Goal: Task Accomplishment & Management: Manage account settings

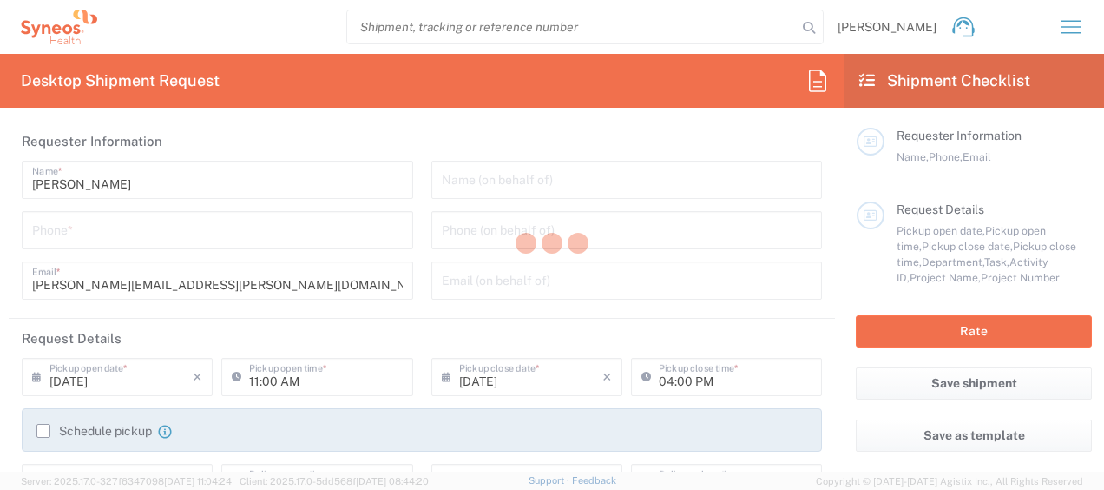
type input "[GEOGRAPHIC_DATA]"
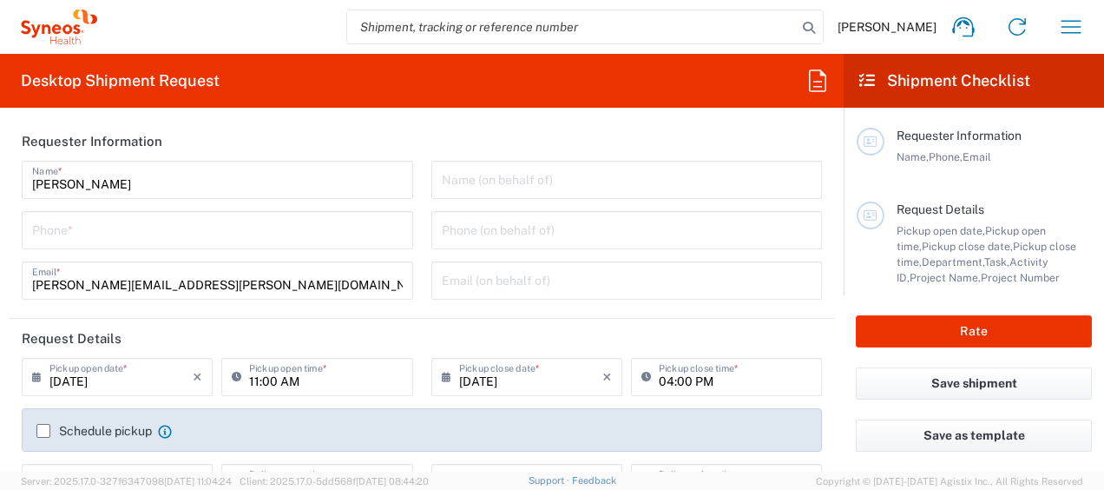
type input "3110"
type input "IVH Mexico SA de CV"
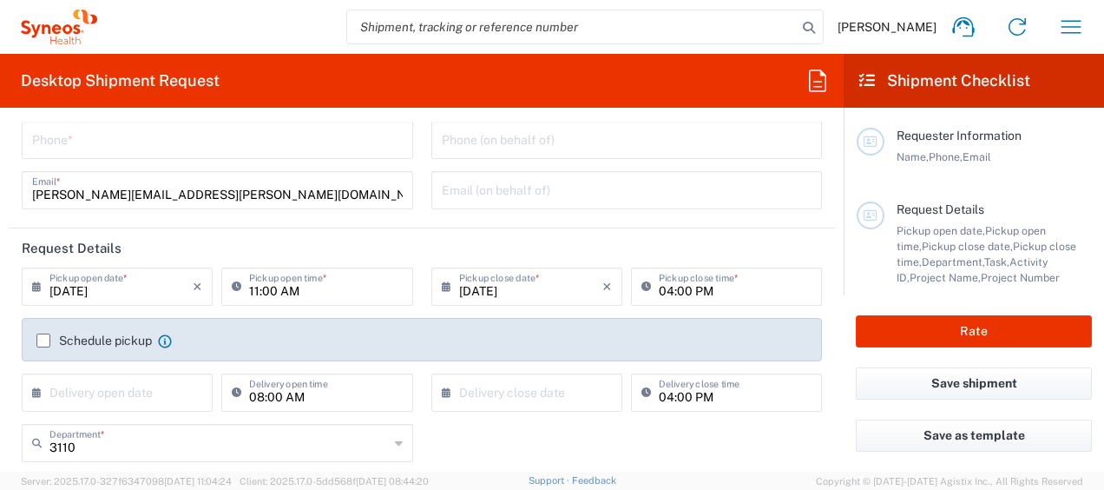
scroll to position [260, 0]
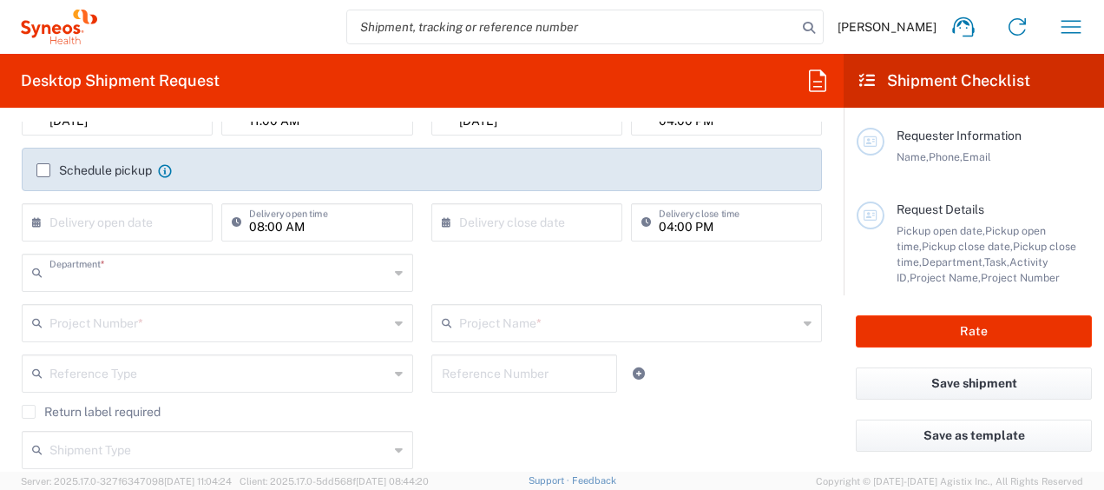
click at [168, 267] on input "text" at bounding box center [218, 271] width 339 height 30
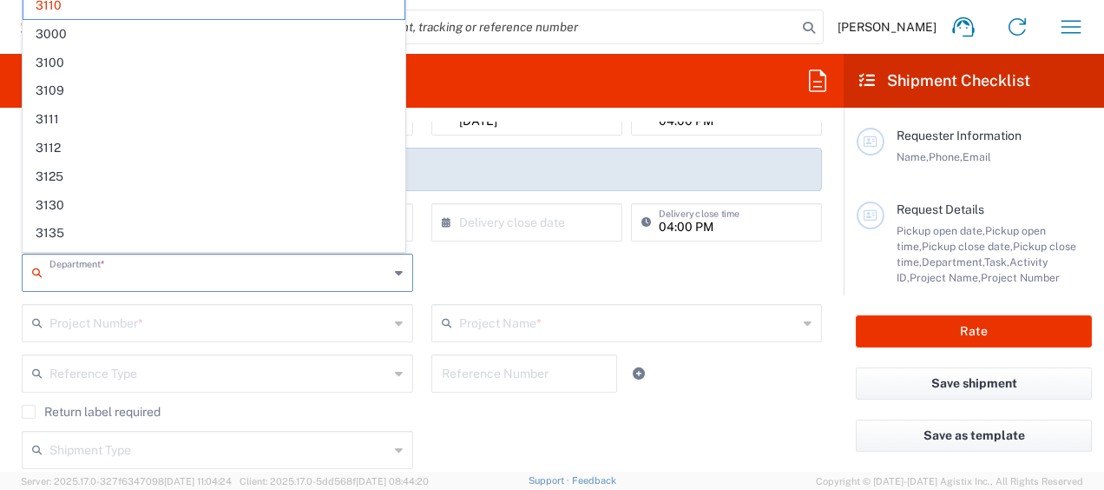
click at [168, 267] on input "text" at bounding box center [218, 271] width 339 height 30
click at [651, 428] on div "Return label required" at bounding box center [422, 418] width 801 height 26
type input "3110"
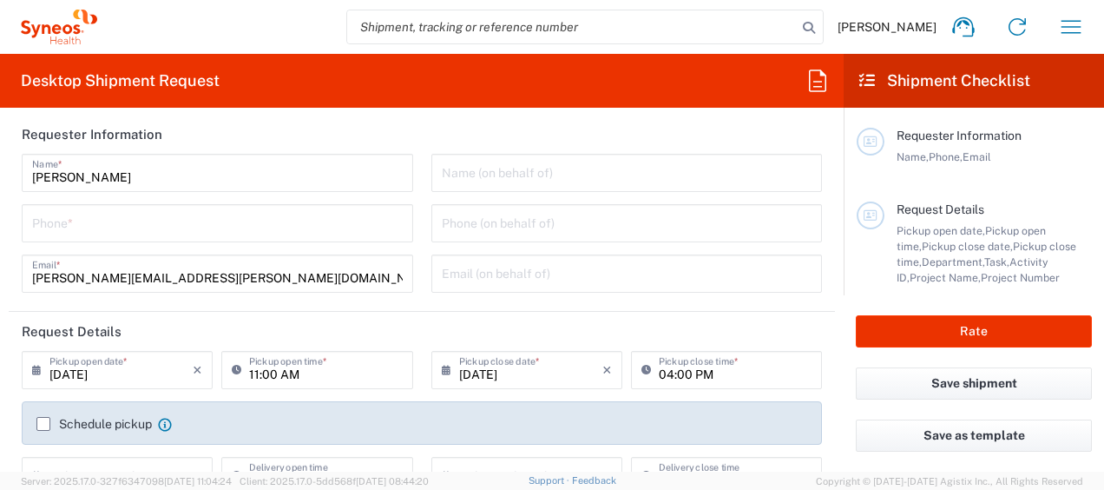
scroll to position [0, 0]
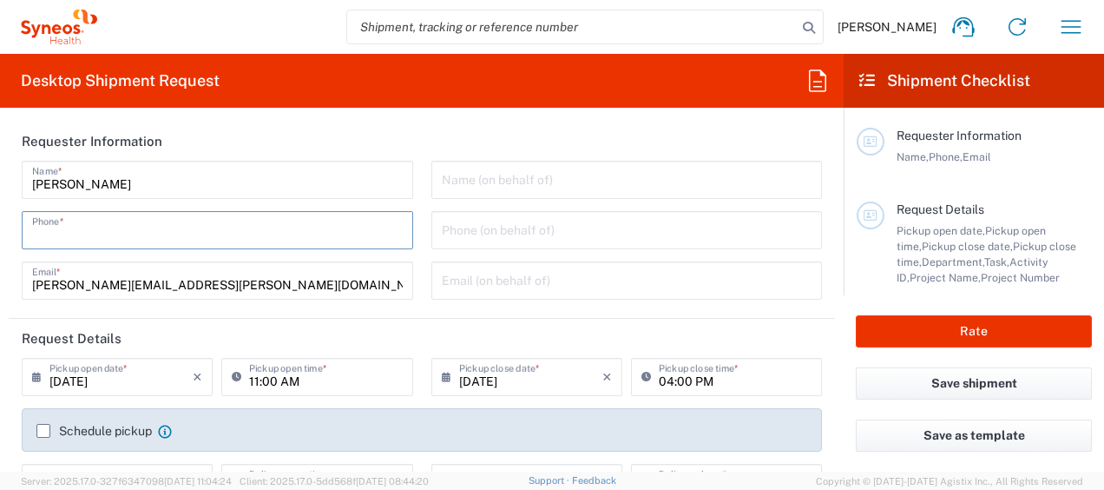
click at [149, 242] on input "tel" at bounding box center [217, 229] width 371 height 30
click at [360, 144] on header "Requester Information" at bounding box center [422, 141] width 827 height 39
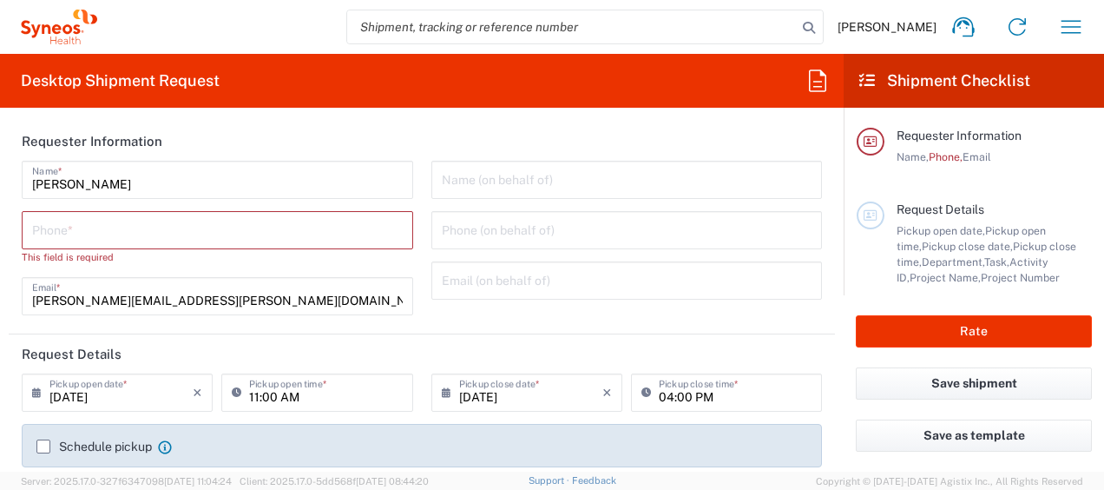
click at [276, 233] on input "tel" at bounding box center [217, 229] width 371 height 30
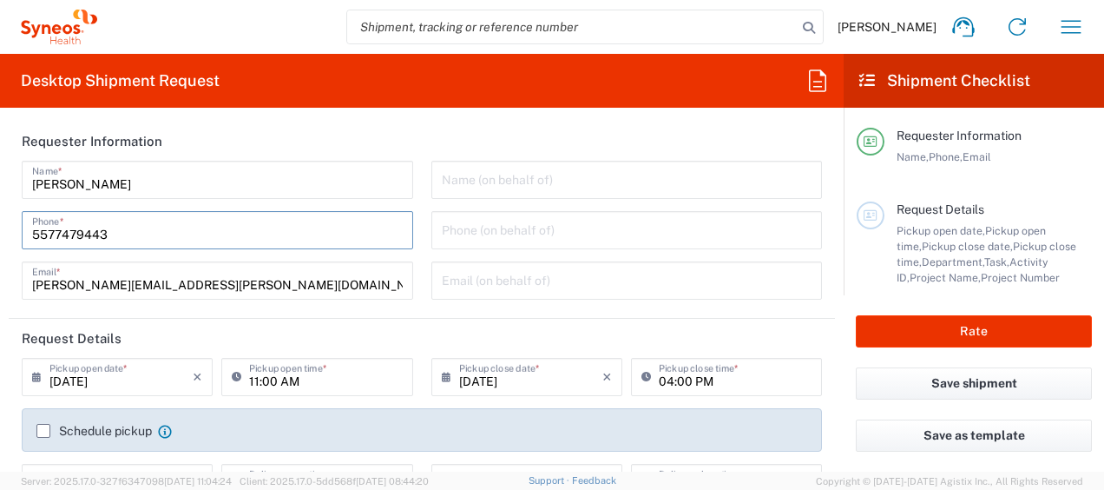
type input "5577479443"
click at [365, 316] on agx-form-section "Requester Information [PERSON_NAME] Name * [PHONE_NUMBER] Phone * [PERSON_NAME]…" at bounding box center [422, 220] width 827 height 197
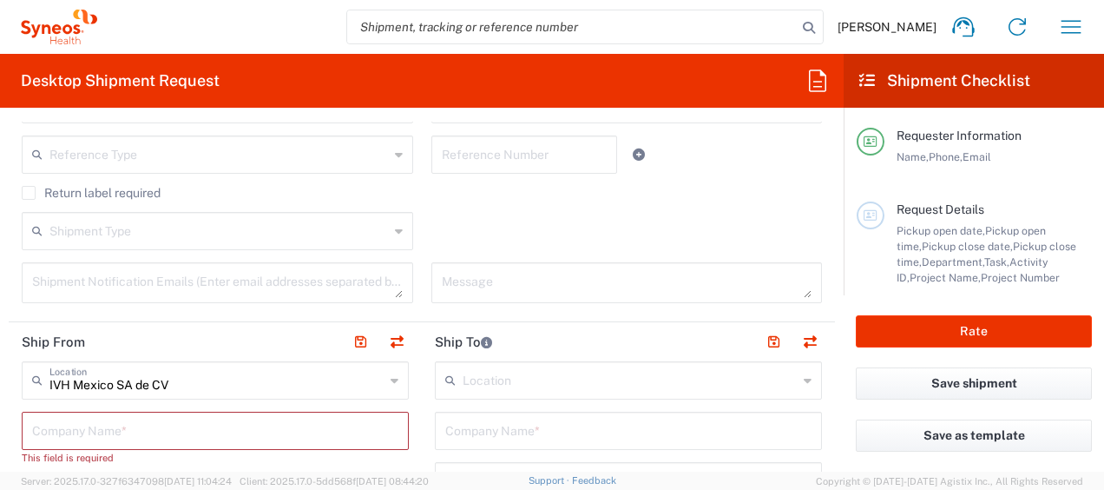
scroll to position [521, 0]
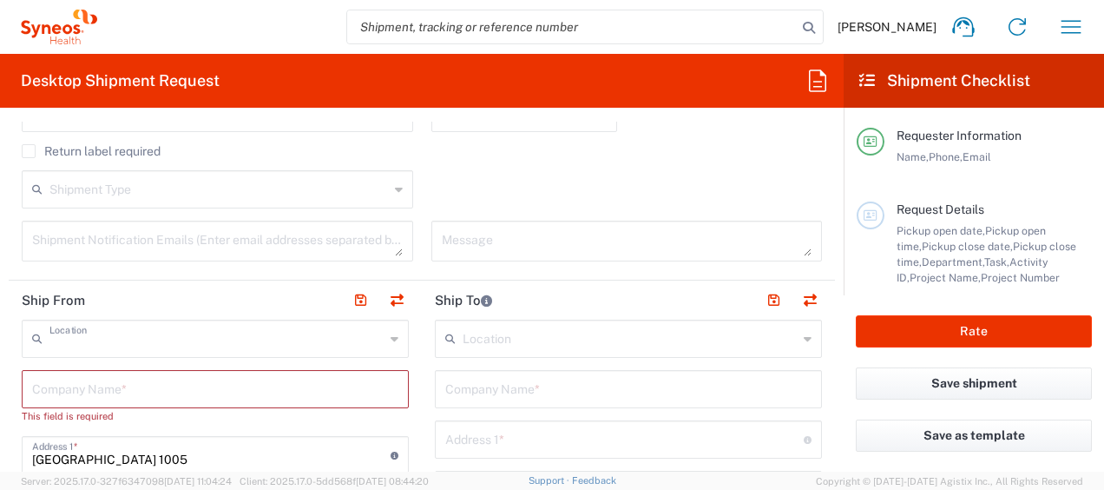
click at [309, 337] on input "text" at bounding box center [216, 337] width 335 height 30
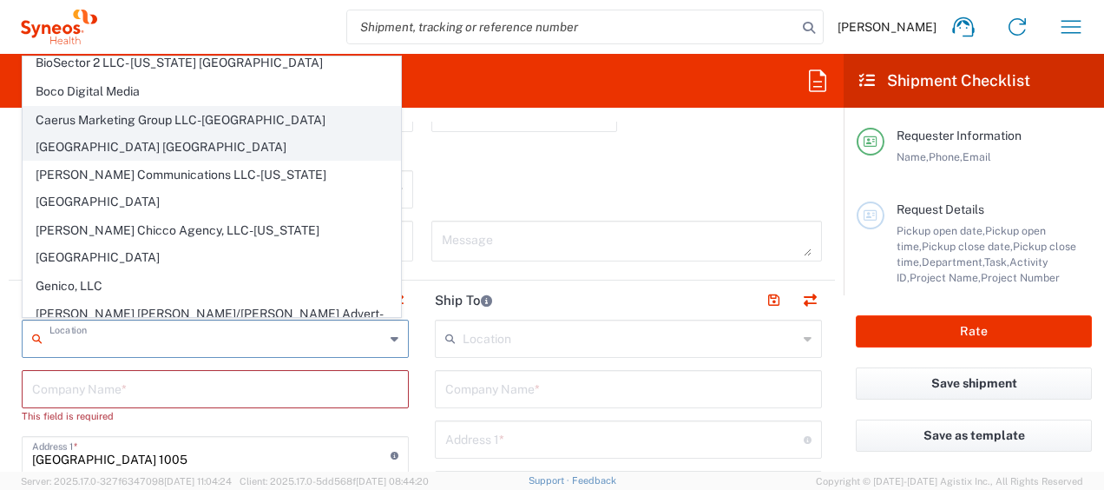
scroll to position [0, 0]
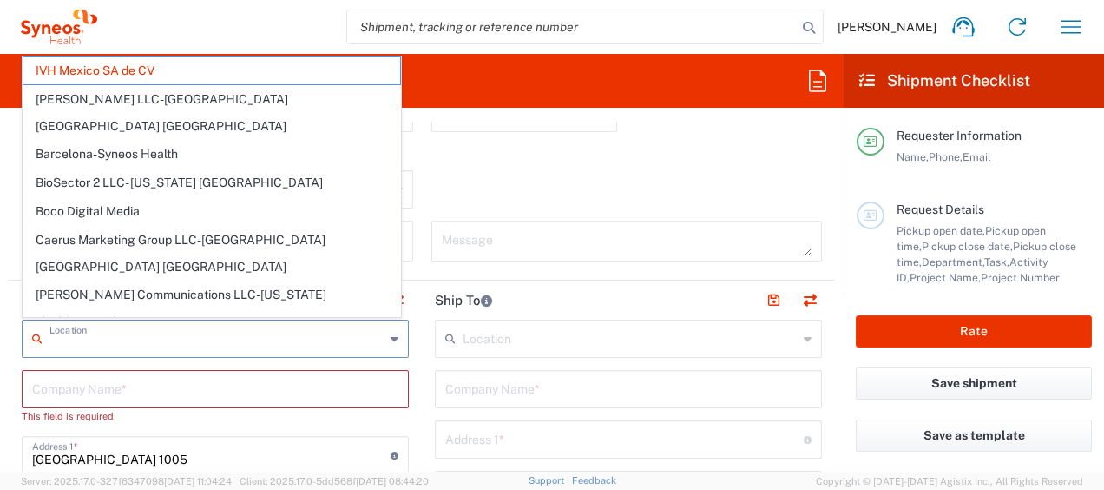
click at [669, 172] on div "Shipment Type Batch Regular" at bounding box center [422, 195] width 819 height 50
type input "IVH Mexico SA de CV"
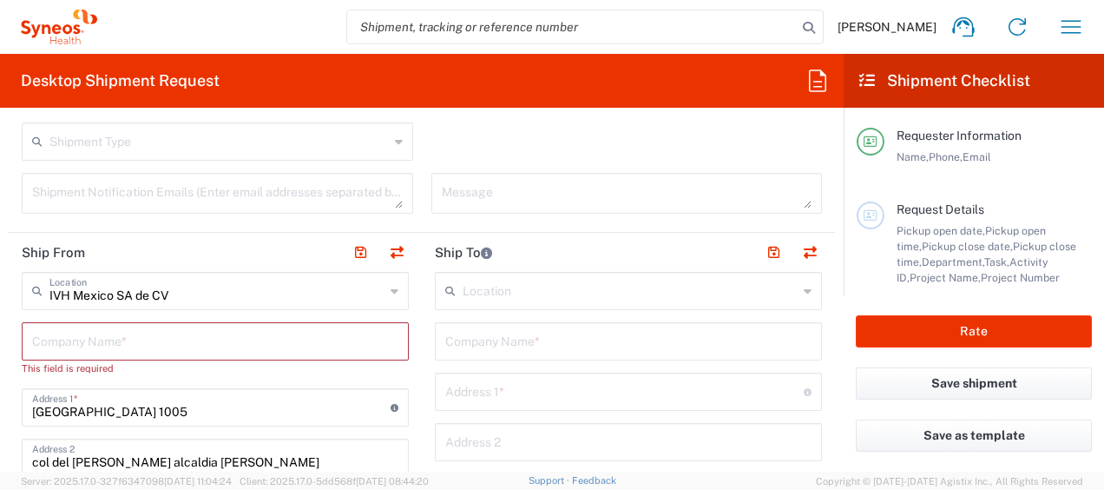
scroll to position [608, 0]
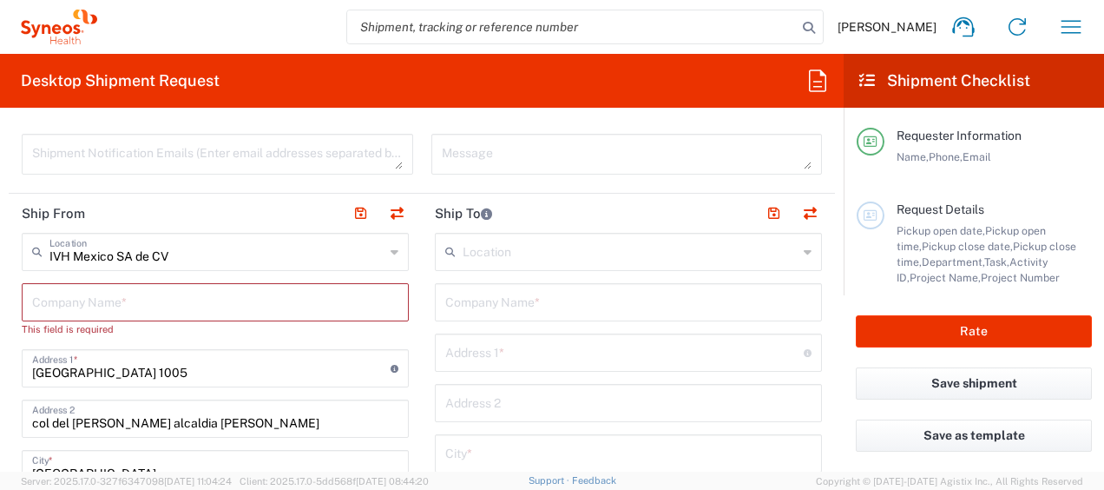
click at [517, 261] on input "text" at bounding box center [630, 250] width 335 height 30
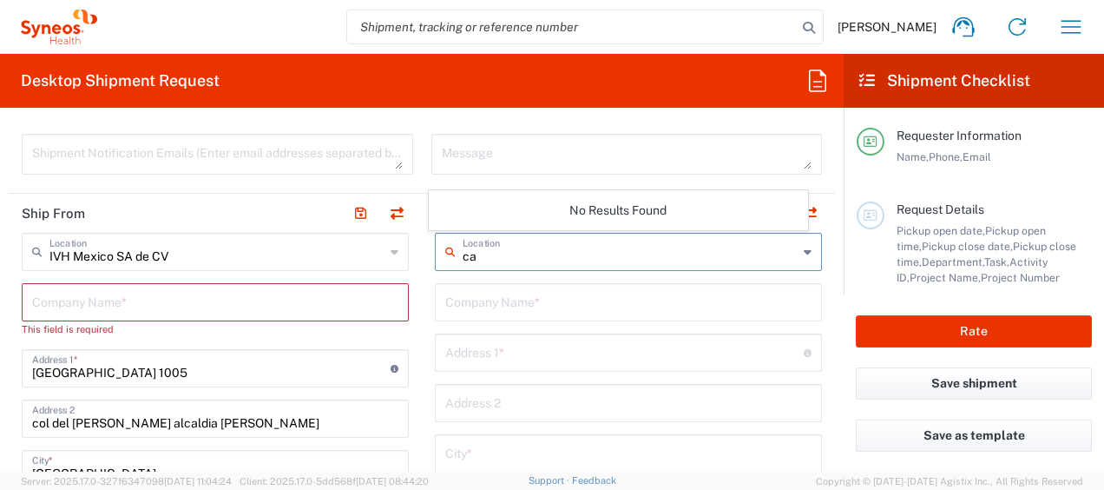
type input "c"
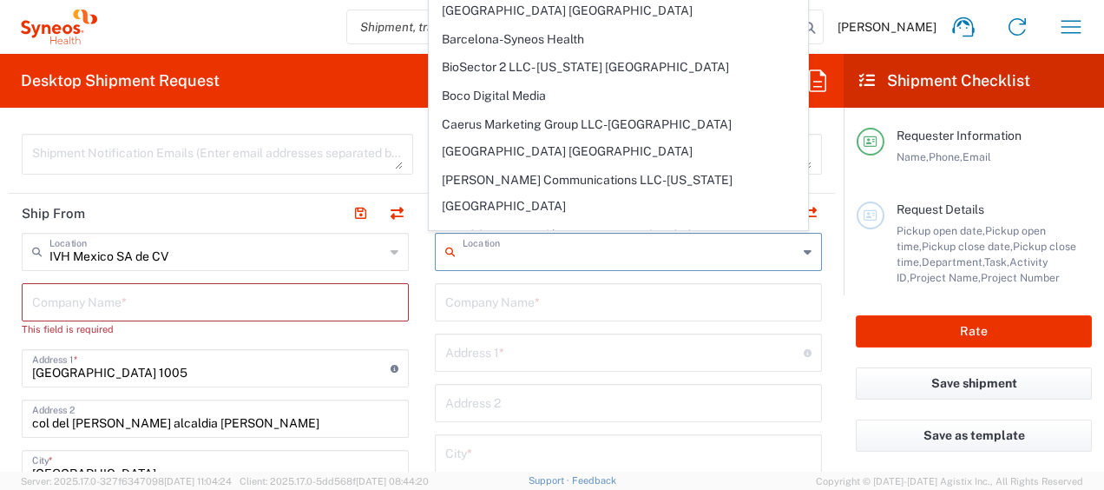
type input "e"
type input ","
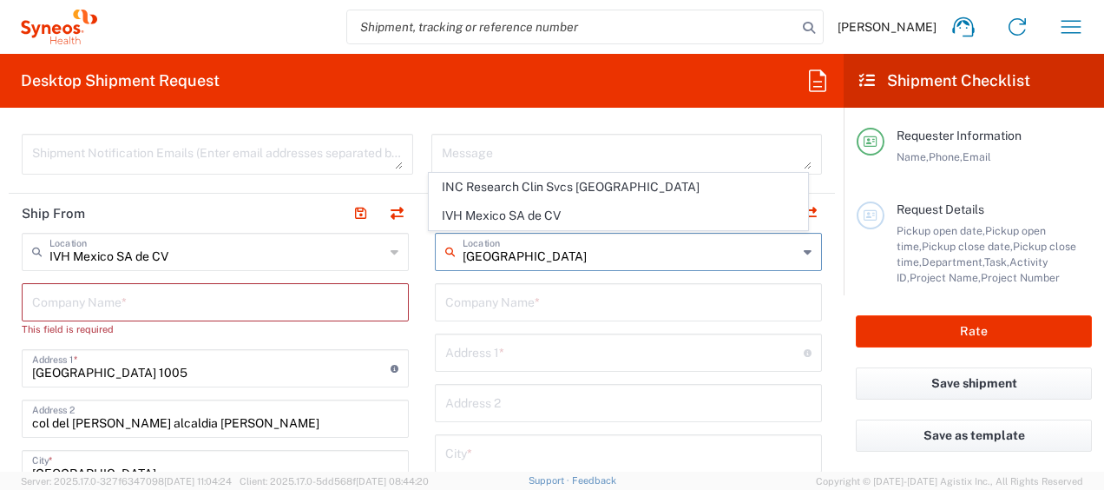
type input "[GEOGRAPHIC_DATA]"
click at [828, 184] on form "Requester Information [PERSON_NAME] Name * [PHONE_NUMBER] Phone * [PERSON_NAME]…" at bounding box center [422, 297] width 844 height 350
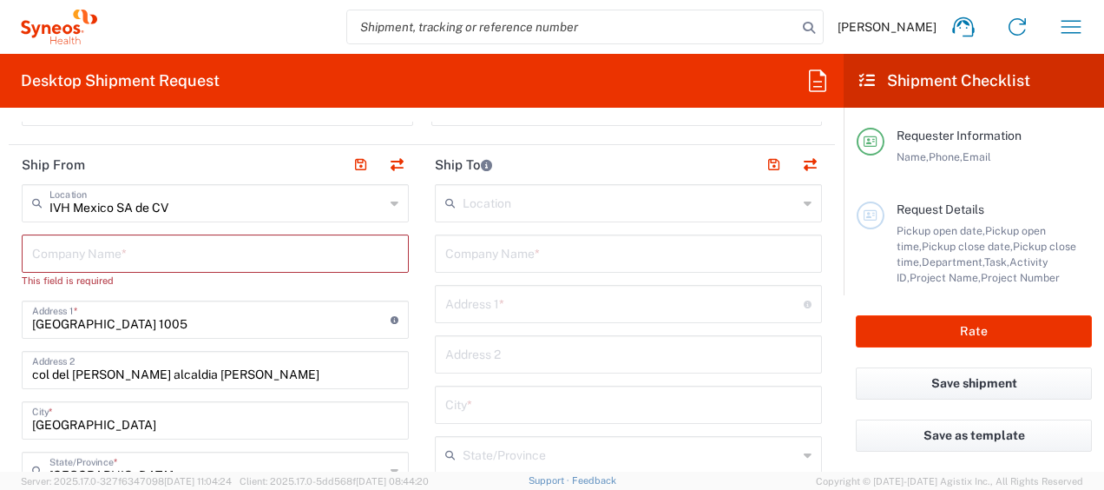
scroll to position [695, 0]
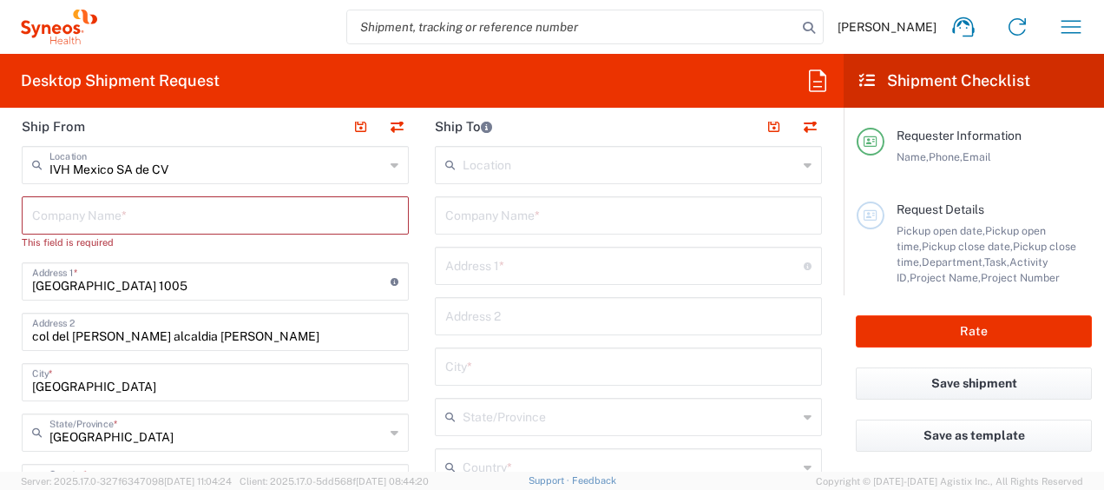
click at [185, 282] on input "[GEOGRAPHIC_DATA] 1005" at bounding box center [211, 280] width 359 height 30
drag, startPoint x: 307, startPoint y: 284, endPoint x: -3, endPoint y: 284, distance: 310.8
click at [0, 284] on html "[PERSON_NAME] Home Shipment estimator Shipment tracking Desktop shipment reques…" at bounding box center [552, 245] width 1104 height 490
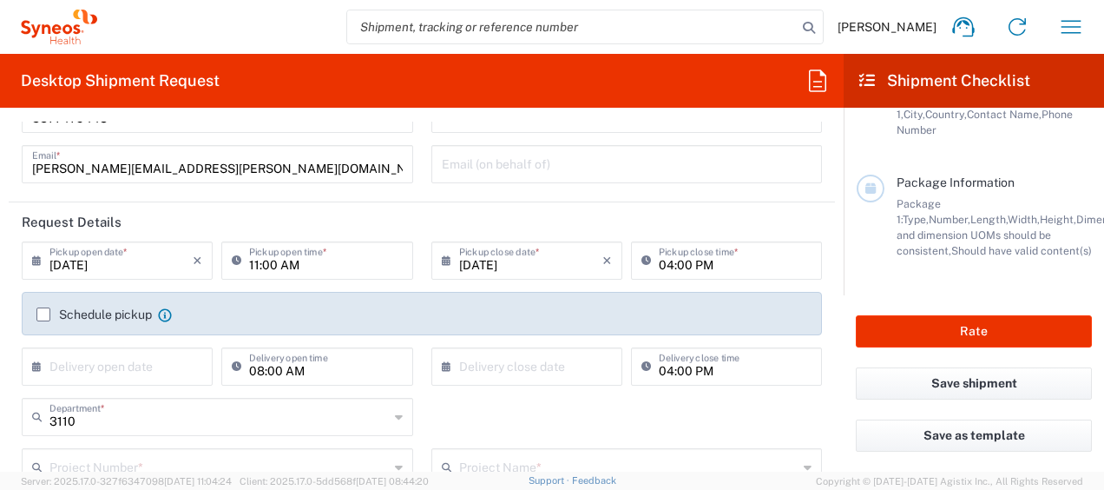
scroll to position [0, 0]
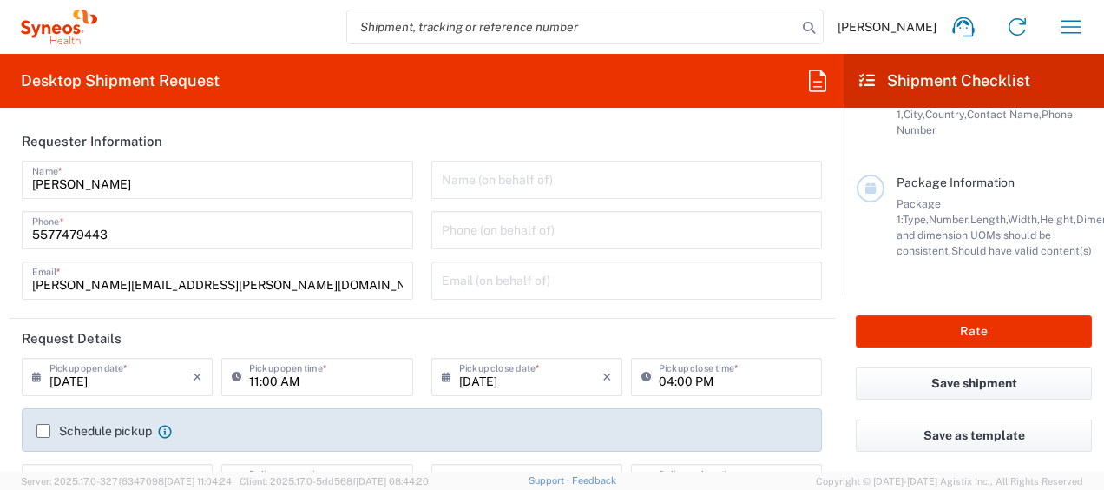
click at [943, 76] on h2 "Shipment Checklist" at bounding box center [945, 80] width 171 height 21
click at [1068, 26] on icon "button" at bounding box center [1072, 27] width 28 height 28
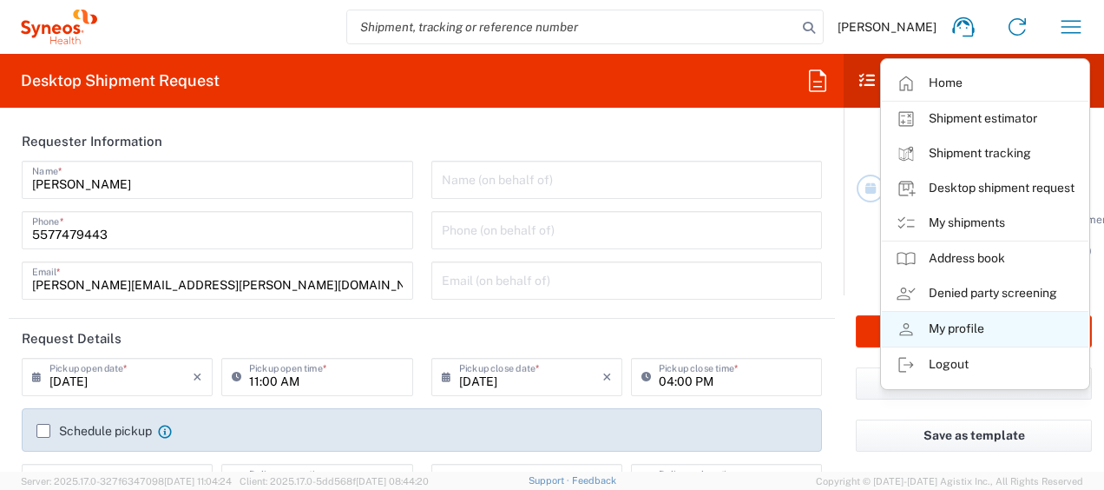
click at [962, 320] on link "My profile" at bounding box center [985, 329] width 207 height 35
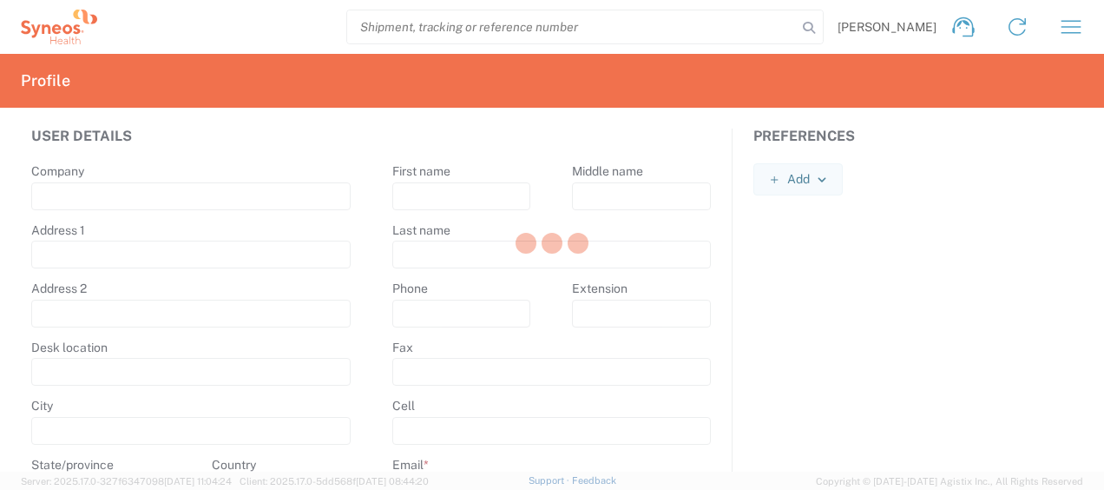
type input "[GEOGRAPHIC_DATA] 1005"
type input "col del [PERSON_NAME] alcaldia [PERSON_NAME]"
type input "[GEOGRAPHIC_DATA]"
select select
select select "MX"
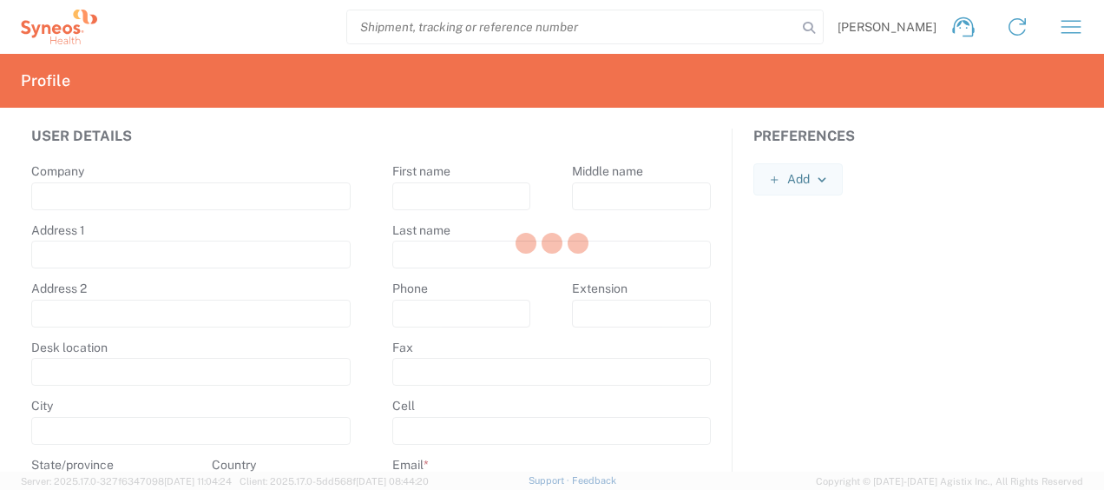
type input "03100"
type input "[PERSON_NAME]"
type input "[PERSON_NAME][EMAIL_ADDRESS][PERSON_NAME][DOMAIN_NAME]"
select select
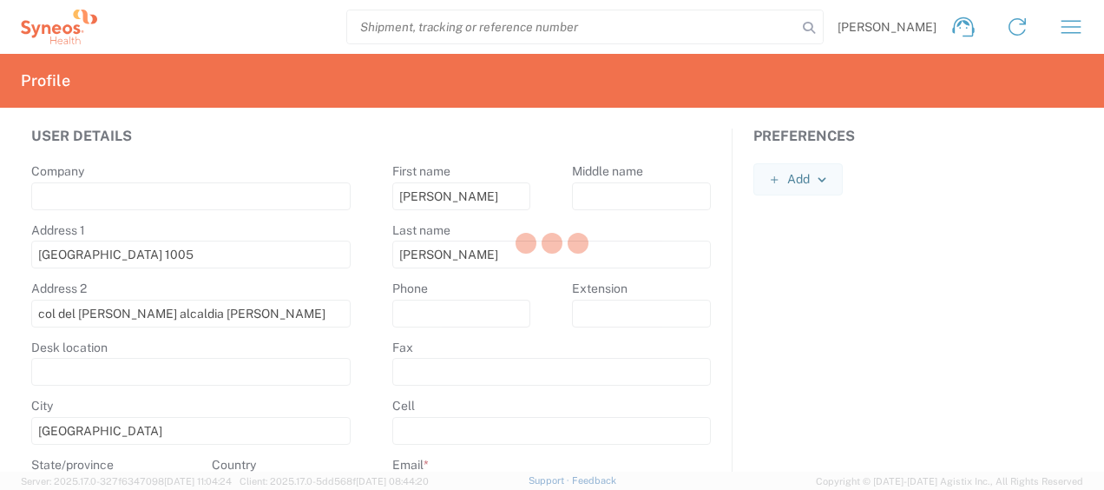
select select
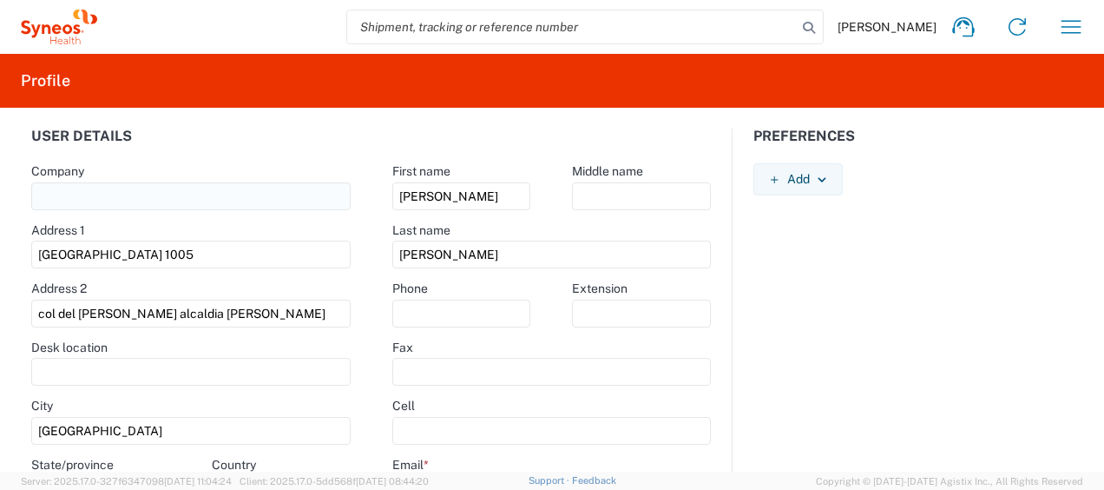
click at [234, 182] on input "text" at bounding box center [191, 196] width 320 height 28
click at [255, 234] on div "Address 1" at bounding box center [191, 230] width 320 height 16
drag, startPoint x: 253, startPoint y: 253, endPoint x: -3, endPoint y: 245, distance: 256.3
click at [0, 245] on html "[PERSON_NAME] Home Shipment estimator Shipment tracking Desktop shipment reques…" at bounding box center [552, 245] width 1104 height 490
click at [443, 333] on agx-form-control-wrapper-v2 "Phone" at bounding box center [462, 309] width 181 height 59
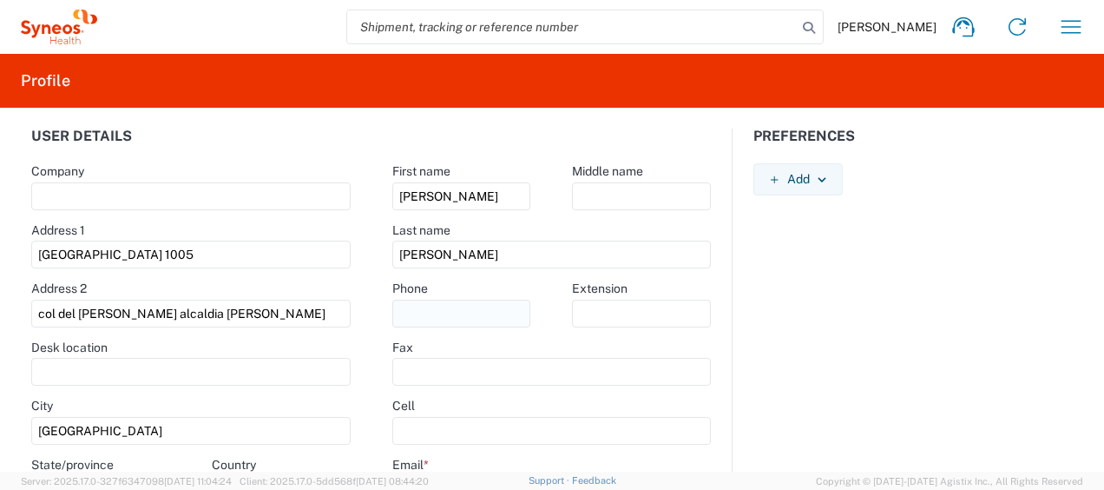
click at [450, 317] on input "text" at bounding box center [461, 314] width 139 height 28
type input "5577479443"
click at [0, 284] on div "User details Company Address 1 [GEOGRAPHIC_DATA] 1005 Address [GEOGRAPHIC_DATA]…" at bounding box center [552, 290] width 1104 height 364
paste input "[STREET_ADDRESS]. Nezahualcóyotl, Méx."
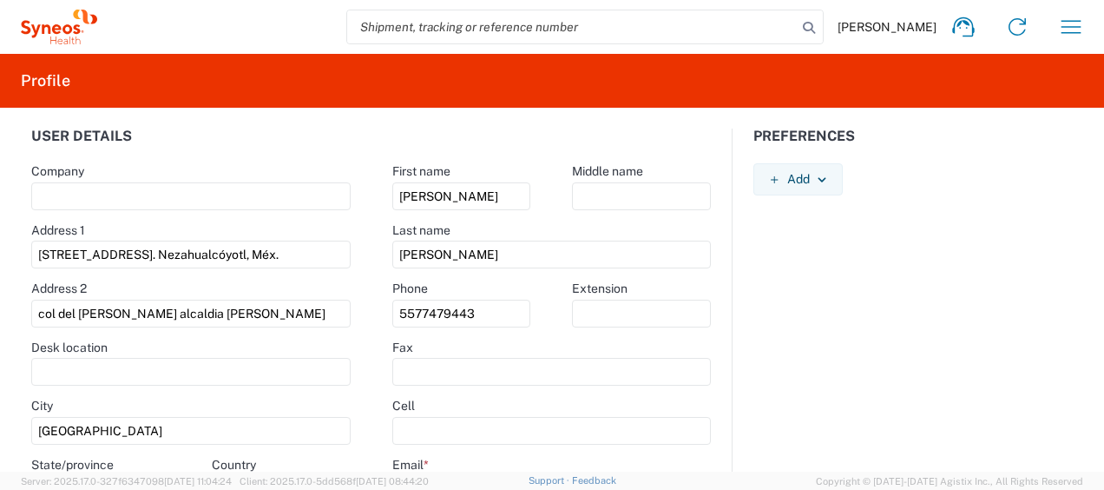
type input "[STREET_ADDRESS]. Nezahualcóyotl, Méx."
click at [263, 287] on div "Address 2" at bounding box center [191, 288] width 320 height 16
drag, startPoint x: 248, startPoint y: 320, endPoint x: 4, endPoint y: 314, distance: 244.0
click at [0, 313] on html "[PERSON_NAME] Home Shipment estimator Shipment tracking Desktop shipment reques…" at bounding box center [552, 245] width 1104 height 490
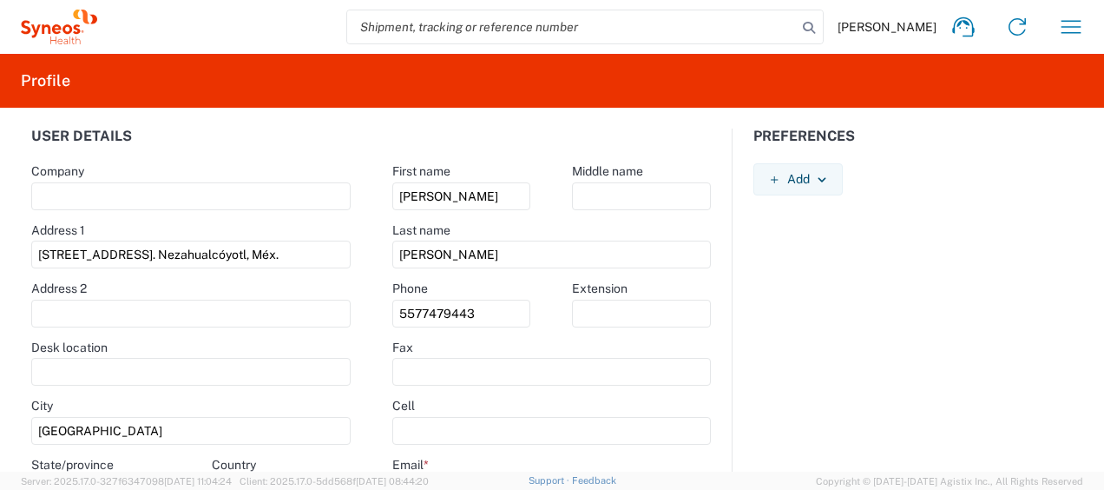
click at [0, 282] on html "[PERSON_NAME] Home Shipment estimator Shipment tracking Desktop shipment reques…" at bounding box center [552, 245] width 1104 height 490
drag, startPoint x: 117, startPoint y: 342, endPoint x: -3, endPoint y: 345, distance: 120.7
click at [0, 345] on html "[PERSON_NAME] Home Shipment estimator Shipment tracking Desktop shipment reques…" at bounding box center [552, 245] width 1104 height 490
drag, startPoint x: -3, startPoint y: 345, endPoint x: 55, endPoint y: 346, distance: 58.2
copy label "Desk location"
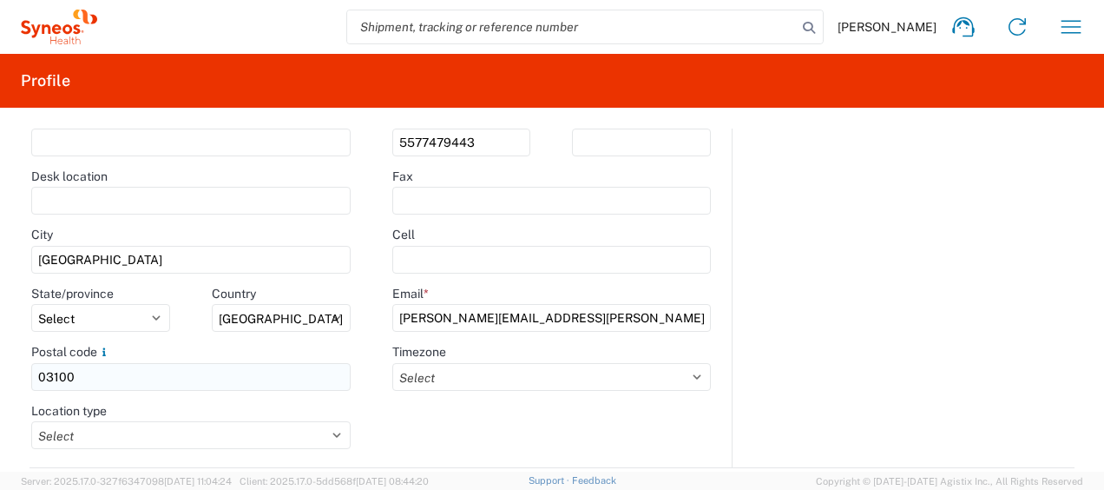
scroll to position [144, 0]
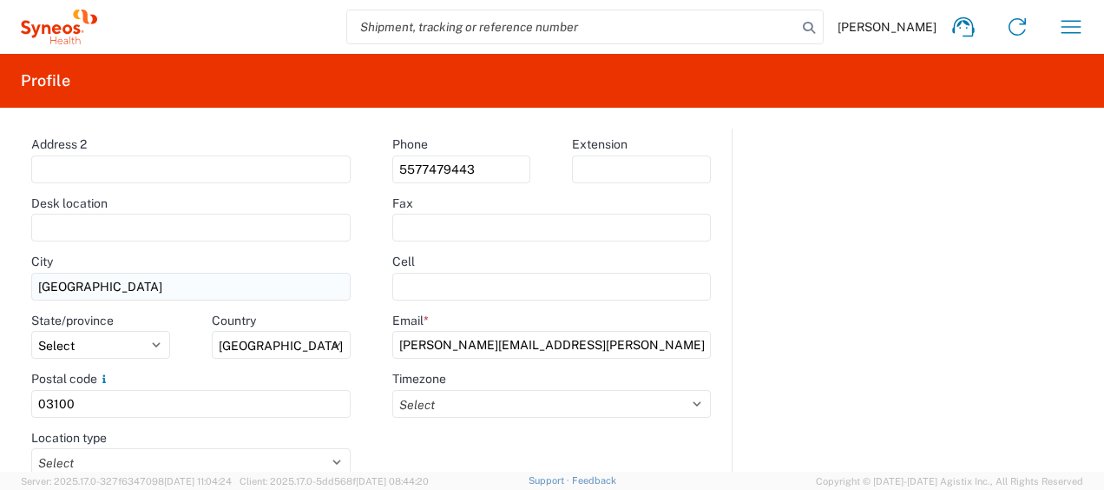
click at [168, 293] on input "[GEOGRAPHIC_DATA]" at bounding box center [191, 287] width 320 height 28
click at [157, 339] on select "Select [GEOGRAPHIC_DATA] [GEOGRAPHIC_DATA][US_STATE] [GEOGRAPHIC_DATA] [US_STAT…" at bounding box center [100, 345] width 139 height 28
click at [31, 331] on select "Select [GEOGRAPHIC_DATA] [GEOGRAPHIC_DATA][US_STATE] [GEOGRAPHIC_DATA] [US_STAT…" at bounding box center [100, 345] width 139 height 28
click at [243, 339] on select "Select [GEOGRAPHIC_DATA] [GEOGRAPHIC_DATA] [GEOGRAPHIC_DATA] [GEOGRAPHIC_DATA] …" at bounding box center [281, 345] width 139 height 28
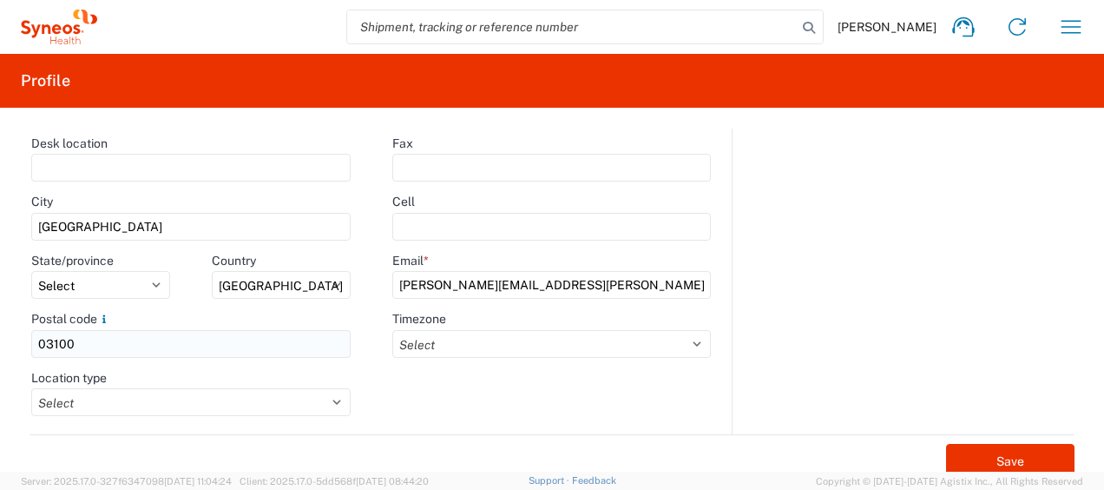
scroll to position [231, 0]
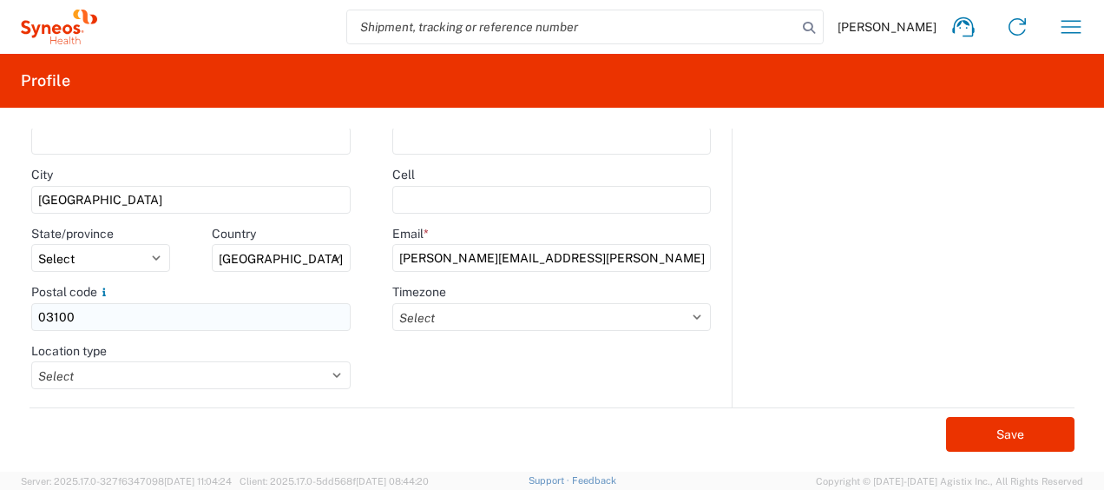
click at [135, 321] on input "03100" at bounding box center [191, 317] width 320 height 28
type input "57210"
click at [299, 384] on select "Select Business No Loading Dock Business (General) Business with Loading Dock C…" at bounding box center [191, 375] width 320 height 28
select select "HOME"
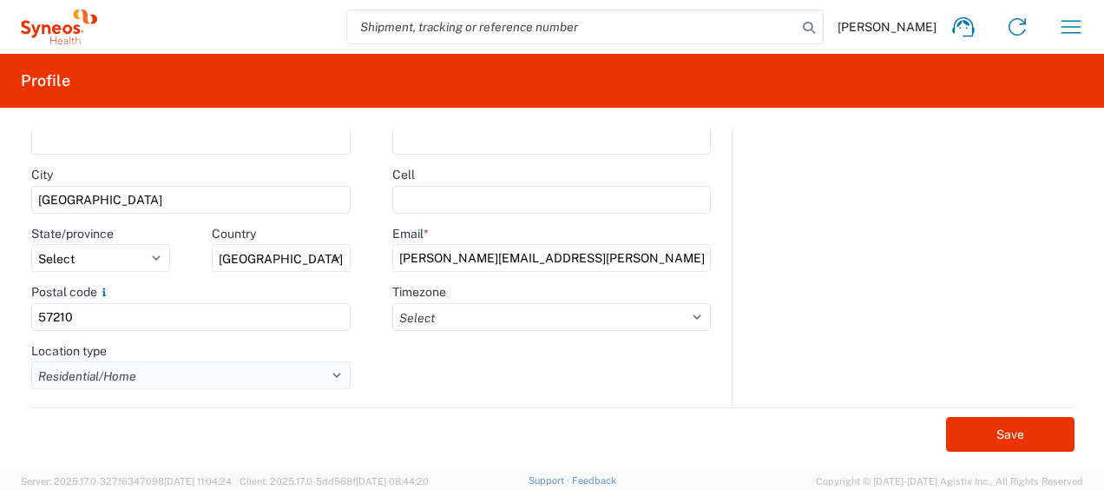
click at [31, 361] on select "Select Business No Loading Dock Business (General) Business with Loading Dock C…" at bounding box center [191, 375] width 320 height 28
click at [524, 372] on div "First name [PERSON_NAME] Middle name Last name [PERSON_NAME] Phone [PHONE_NUMBE…" at bounding box center [552, 153] width 361 height 510
click at [536, 311] on select "Select ACT AET AGT ART AST [GEOGRAPHIC_DATA]/[GEOGRAPHIC_DATA] [GEOGRAPHIC_DATA…" at bounding box center [551, 317] width 319 height 28
select select "Mexico/General"
click at [392, 303] on select "Select ACT AET AGT ART AST [GEOGRAPHIC_DATA]/[GEOGRAPHIC_DATA] [GEOGRAPHIC_DATA…" at bounding box center [551, 317] width 319 height 28
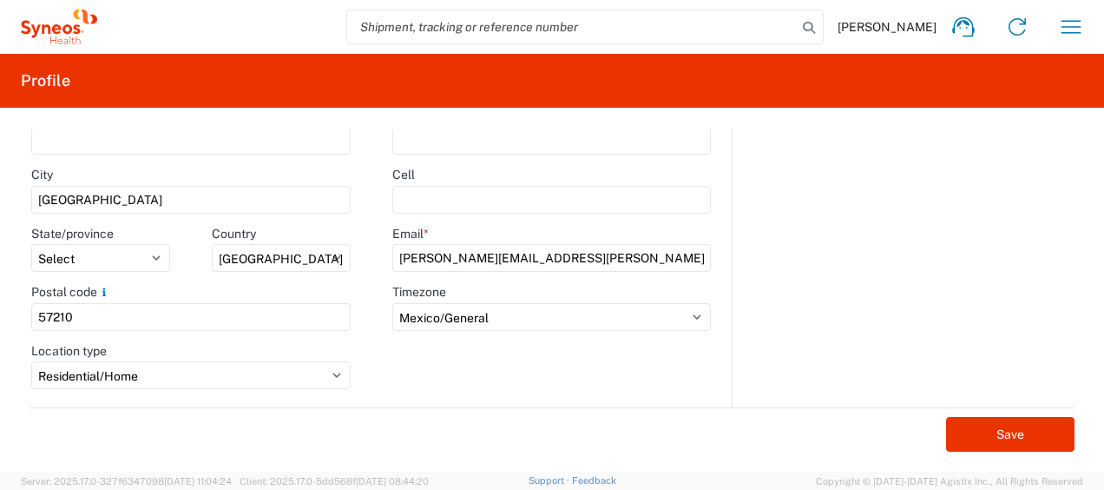
click at [801, 270] on div "Preferences Add AIR Default Dimensions UOM Code AIR Default Weight UOM Code AIR…" at bounding box center [913, 153] width 361 height 510
click at [993, 427] on button "Save" at bounding box center [1010, 434] width 129 height 35
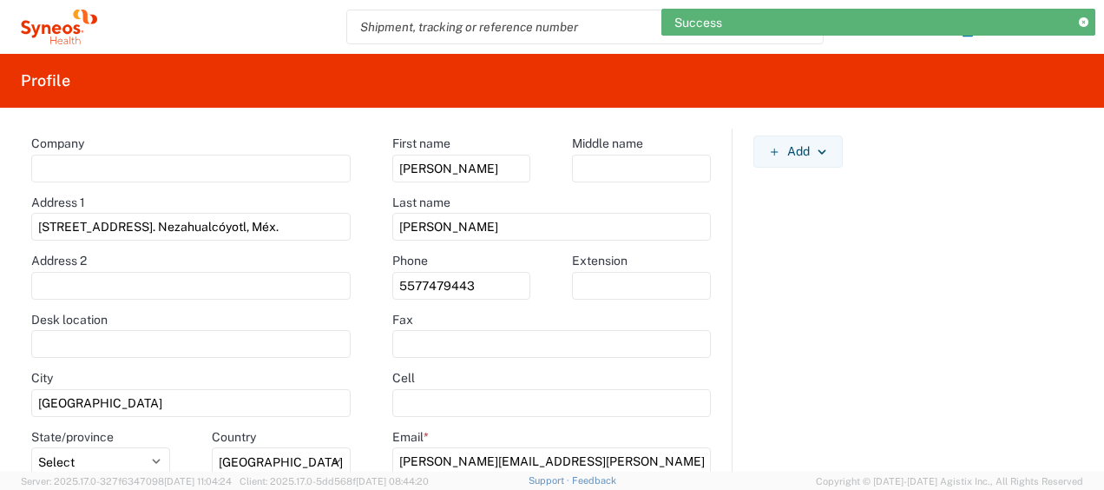
scroll to position [0, 0]
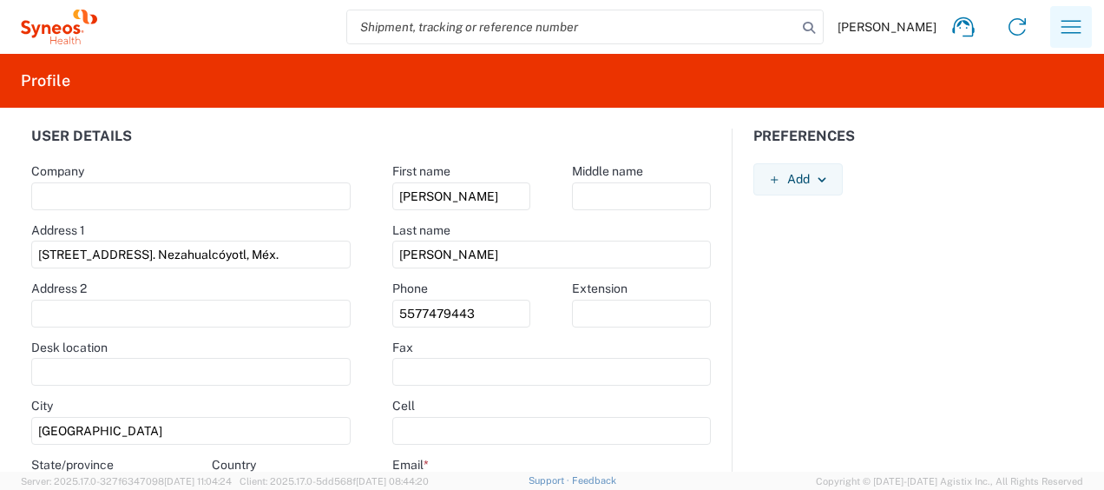
click at [1076, 31] on icon "button" at bounding box center [1072, 27] width 28 height 28
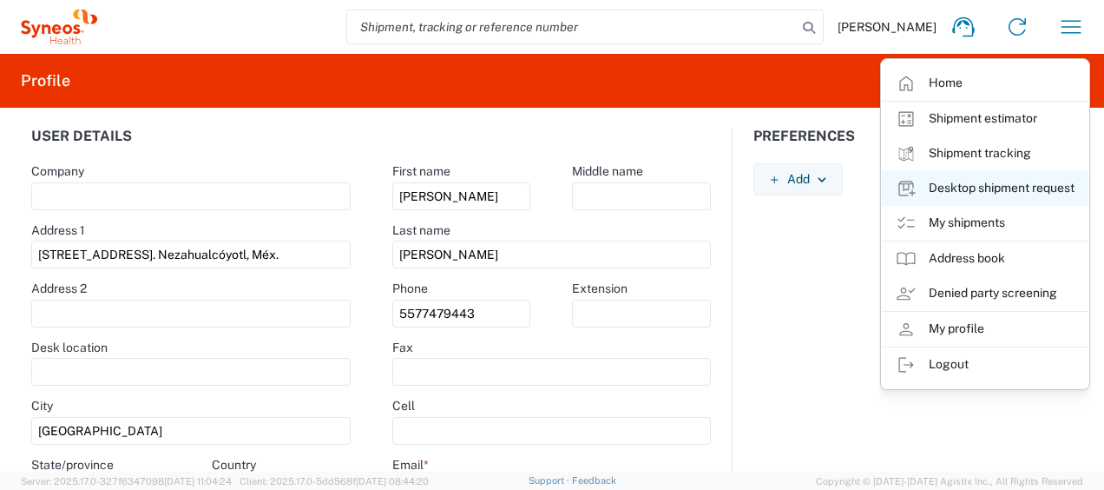
click at [1023, 193] on link "Desktop shipment request" at bounding box center [985, 188] width 207 height 35
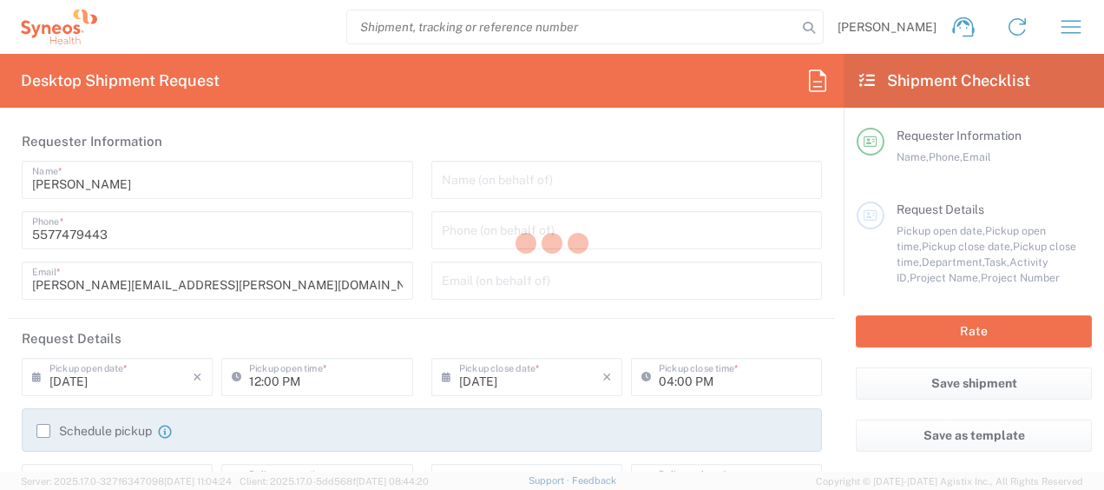
type input "[GEOGRAPHIC_DATA]"
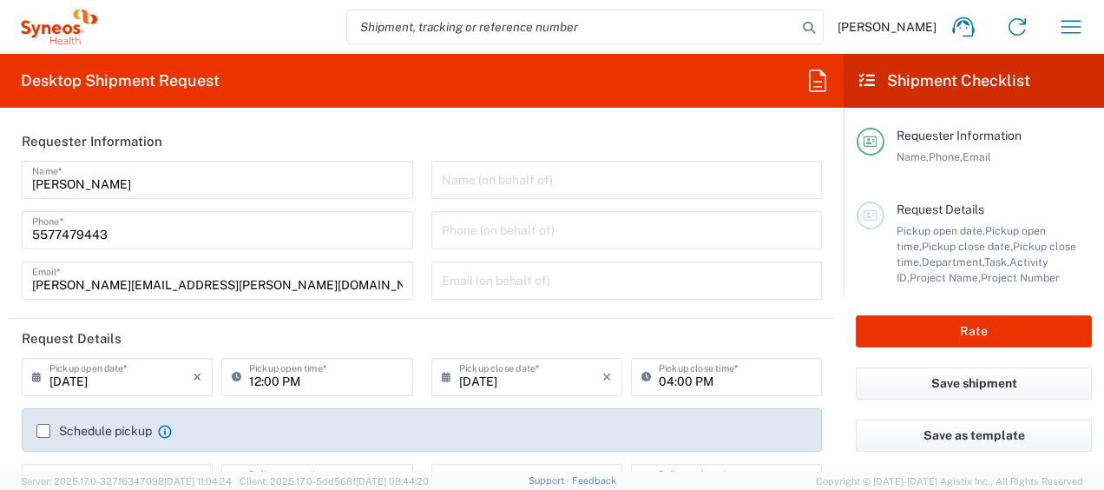
type input "3110"
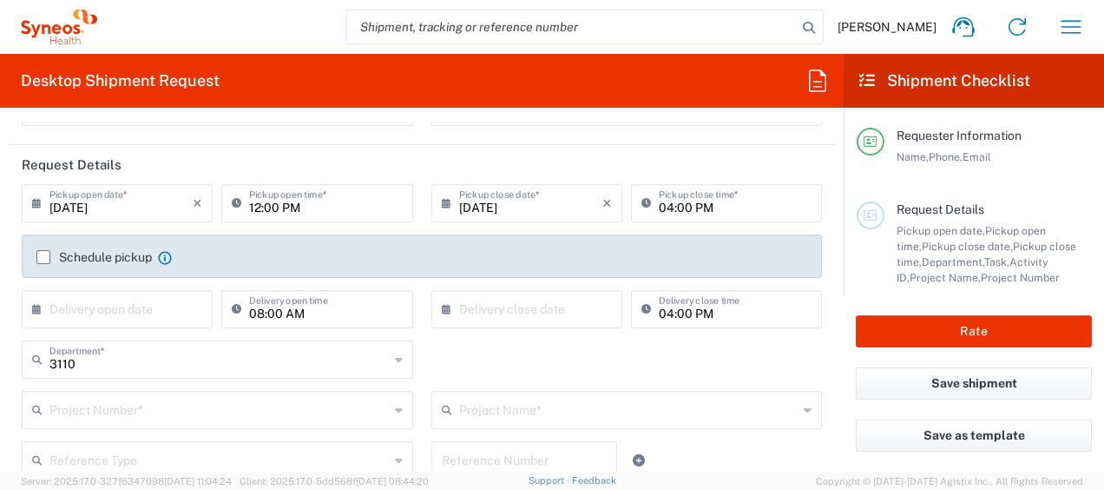
scroll to position [87, 0]
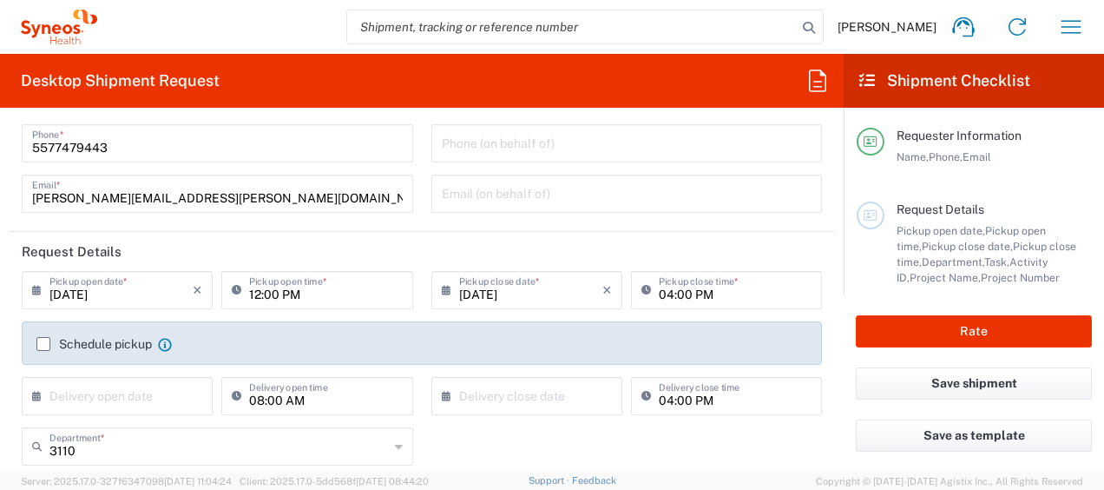
click at [135, 292] on input "[DATE]" at bounding box center [120, 289] width 143 height 30
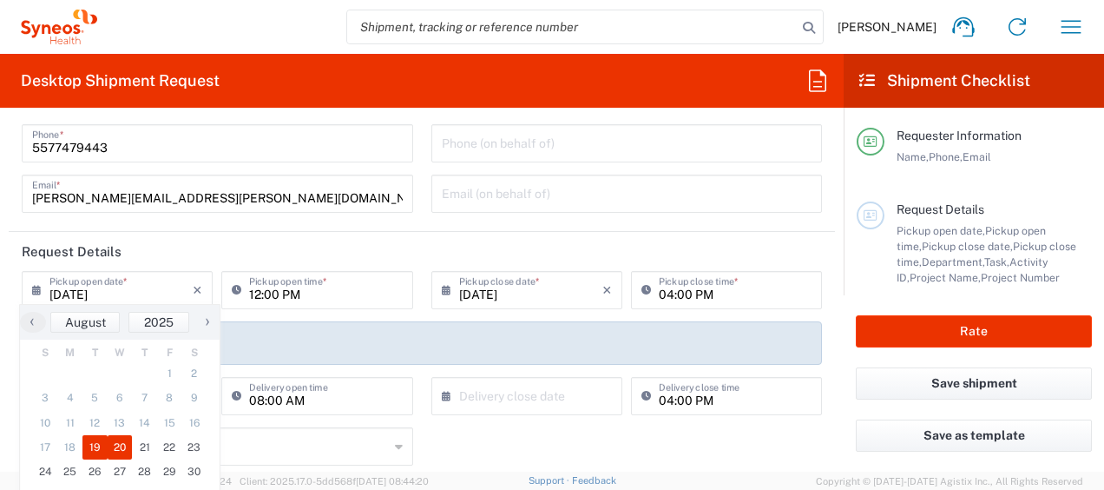
click at [117, 448] on span "20" at bounding box center [120, 447] width 25 height 24
type input "[DATE]"
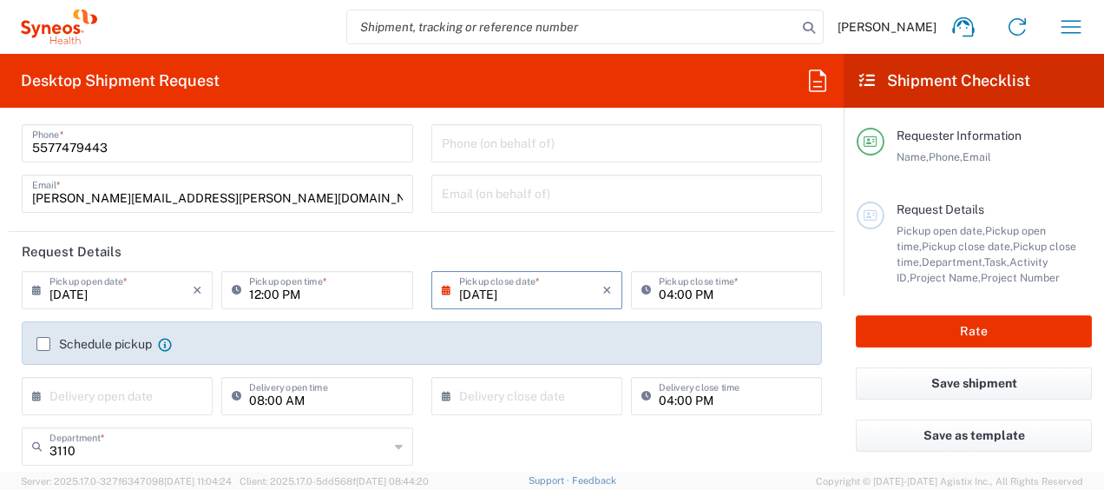
click at [521, 296] on input "[DATE]" at bounding box center [530, 289] width 143 height 30
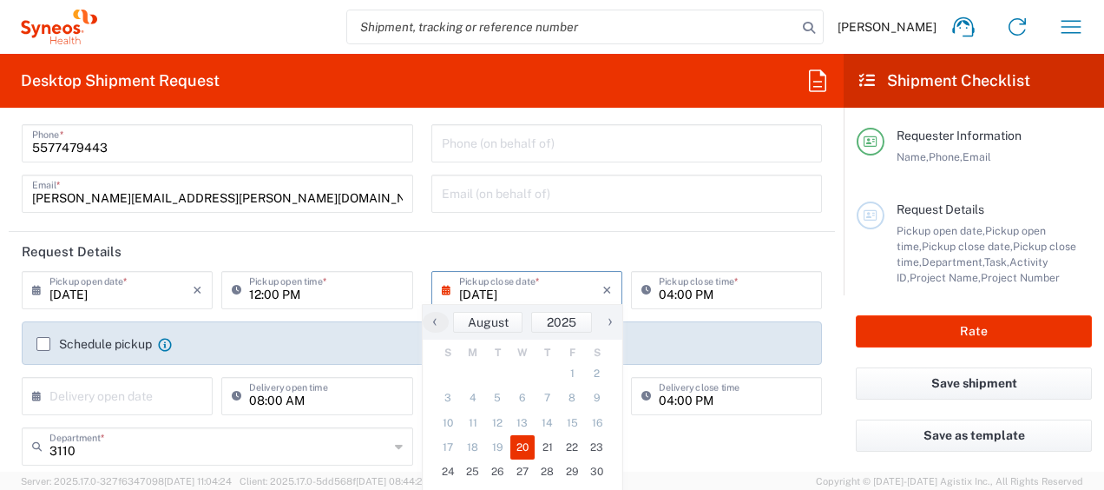
click at [522, 447] on span "20" at bounding box center [523, 447] width 25 height 24
click at [42, 339] on label "Schedule pickup" at bounding box center [93, 344] width 115 height 14
click at [43, 344] on input "Schedule pickup" at bounding box center [43, 344] width 0 height 0
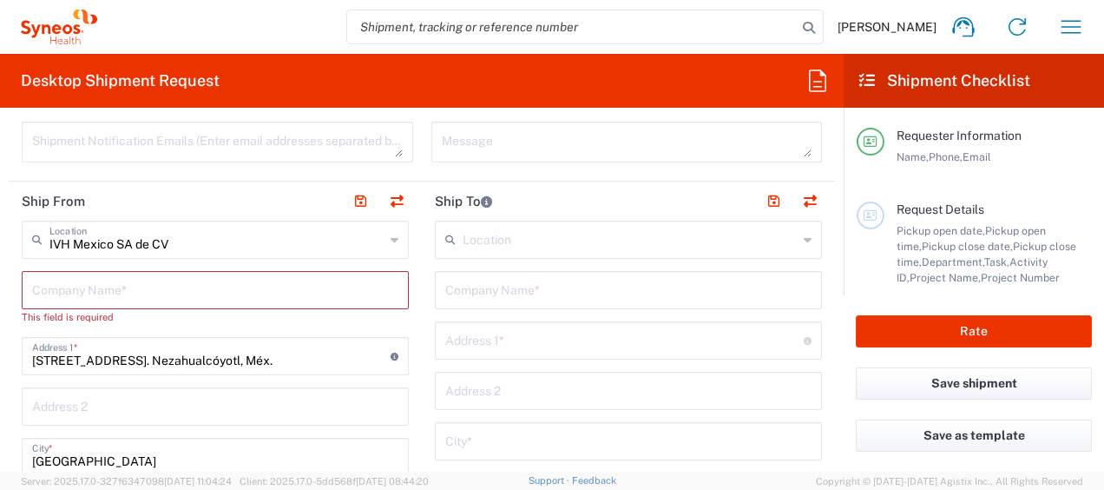
scroll to position [695, 0]
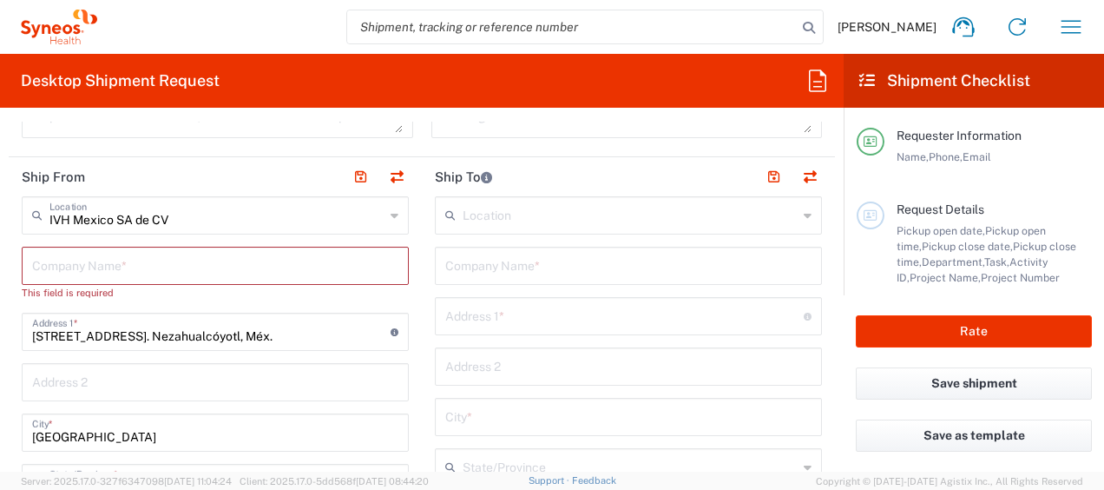
click at [238, 267] on input "text" at bounding box center [215, 264] width 366 height 30
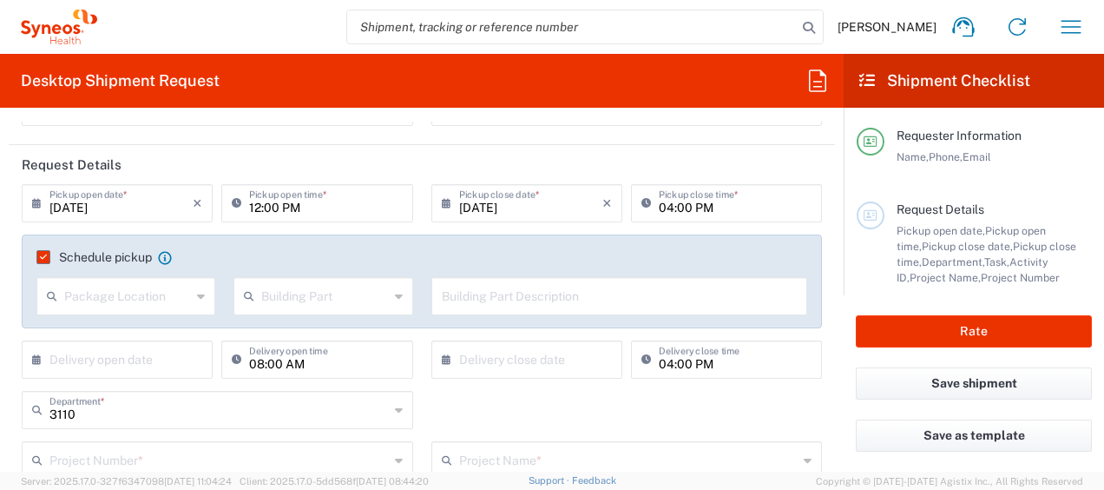
scroll to position [87, 0]
